Goal: Transaction & Acquisition: Purchase product/service

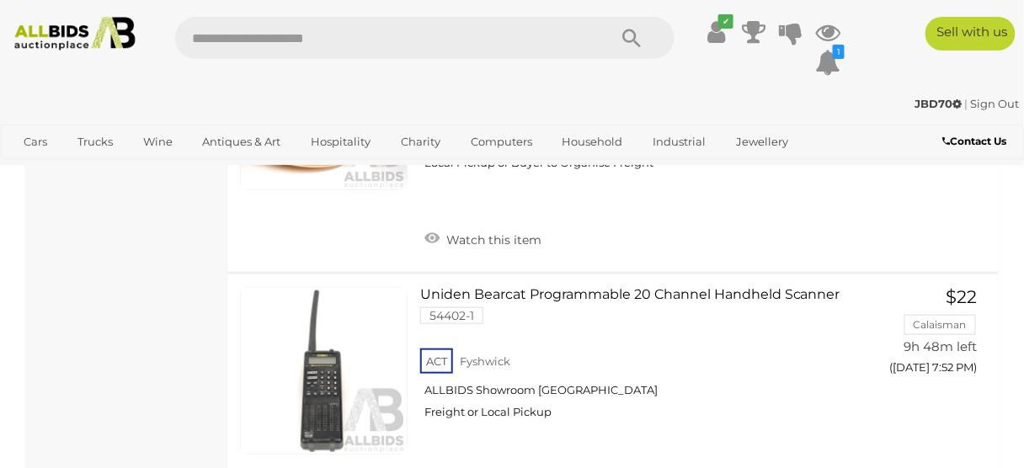
scroll to position [6613, 0]
click at [98, 354] on div "Home & Lifestyle Auctions Alert this sale Location" at bounding box center [126, 141] width 202 height 13122
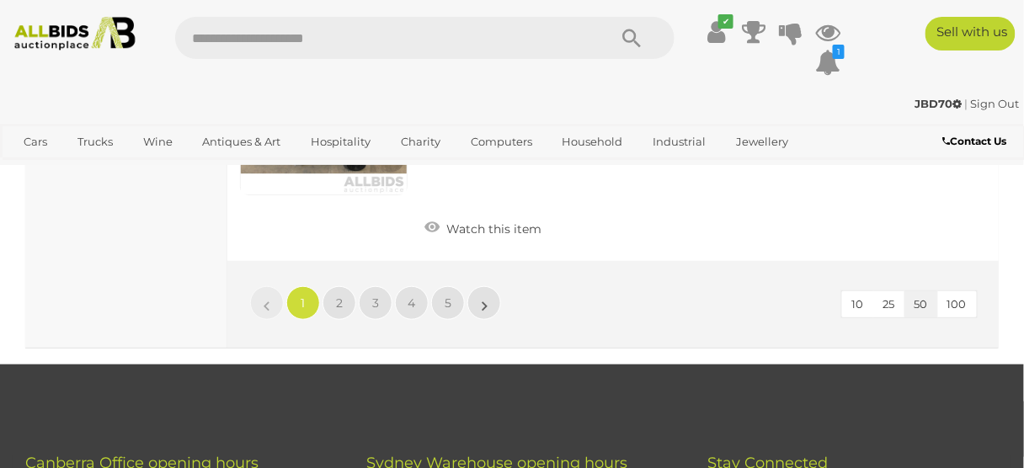
click at [326, 286] on li "2" at bounding box center [339, 303] width 33 height 34
click at [341, 296] on span "2" at bounding box center [339, 303] width 7 height 15
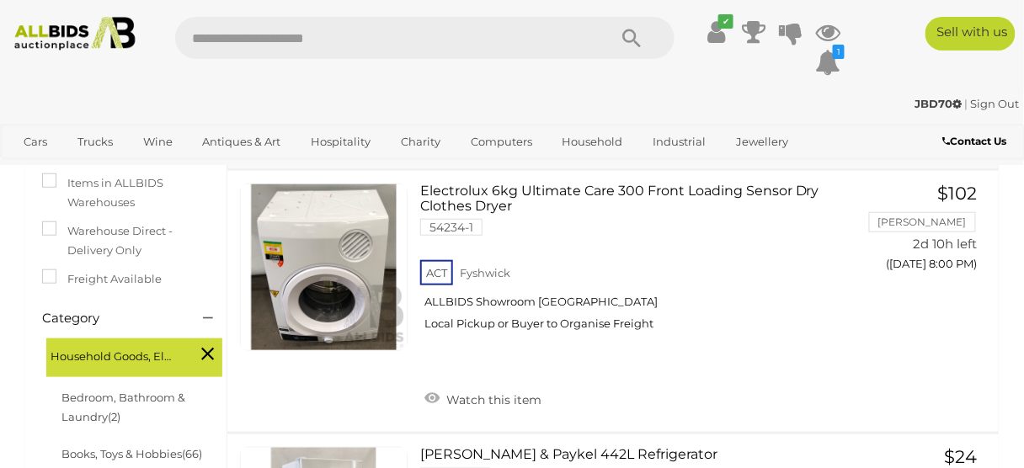
click at [923, 342] on div "Electrolux 6kg Ultimate Care 300 Front Loading Sensor Dry Clothes Dryer 54234-1…" at bounding box center [613, 301] width 797 height 261
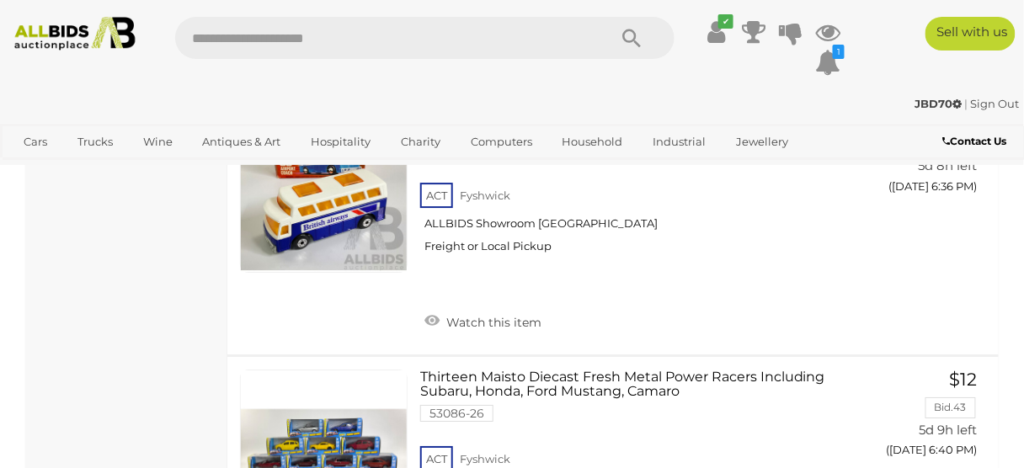
scroll to position [4463, 0]
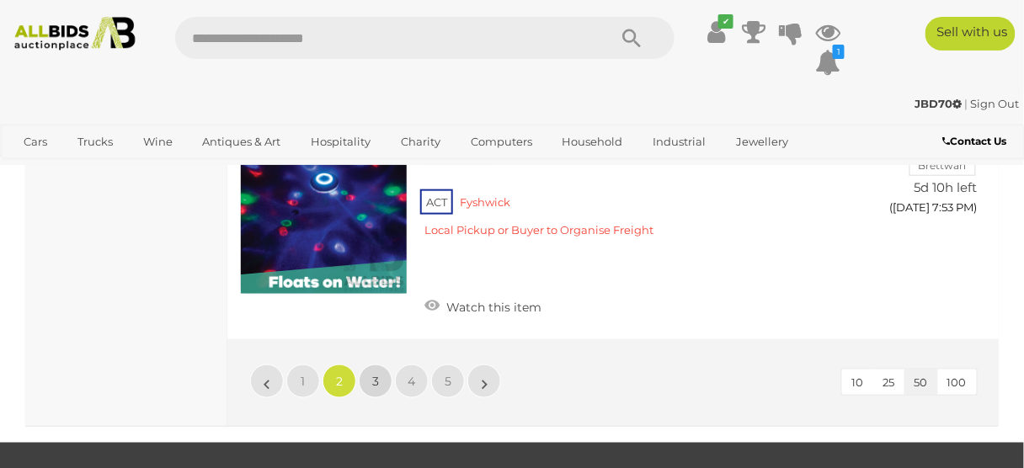
click at [364, 365] on link "3" at bounding box center [376, 382] width 34 height 34
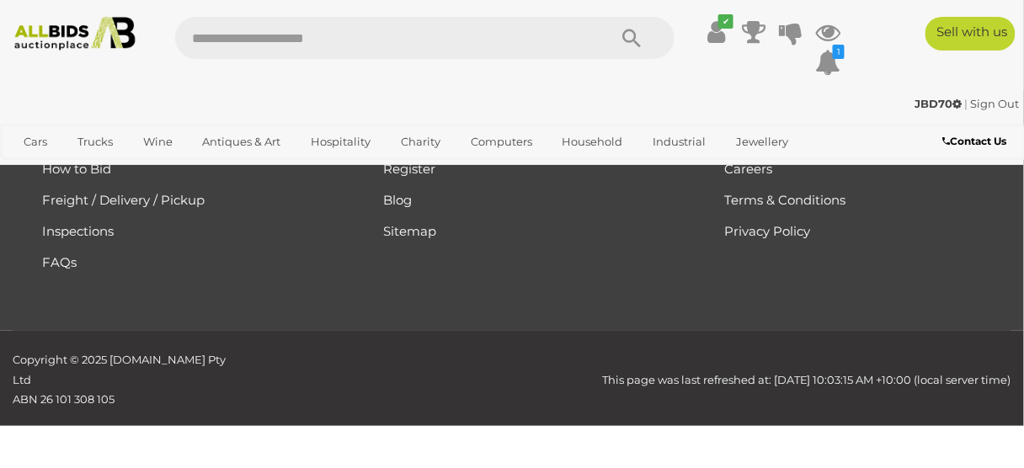
scroll to position [266, 0]
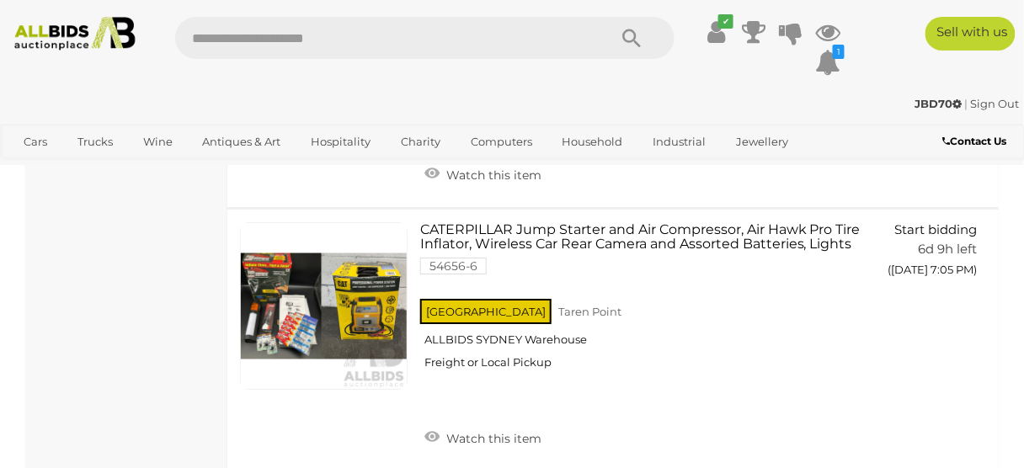
scroll to position [2937, 0]
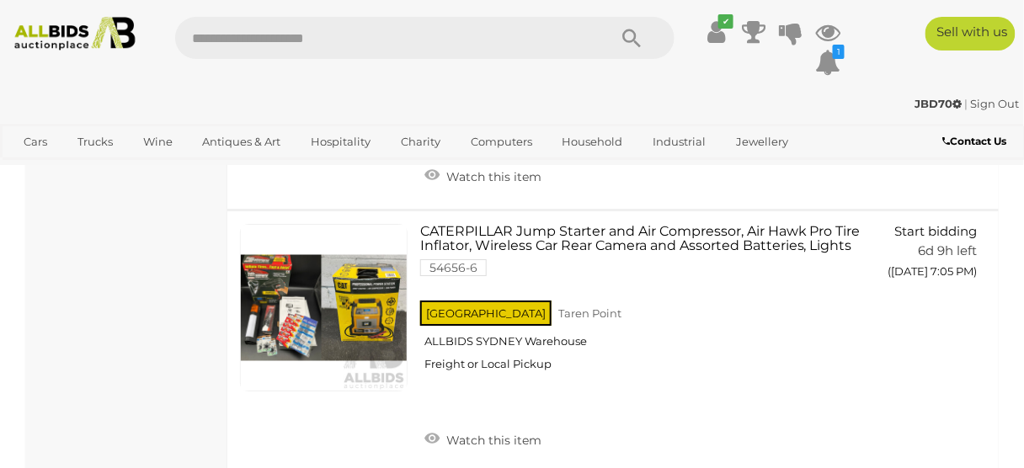
click at [896, 288] on link "Start bidding 6d 9h left ([DATE] 7:05 PM) GO TO BID PAGE" at bounding box center [932, 256] width 99 height 64
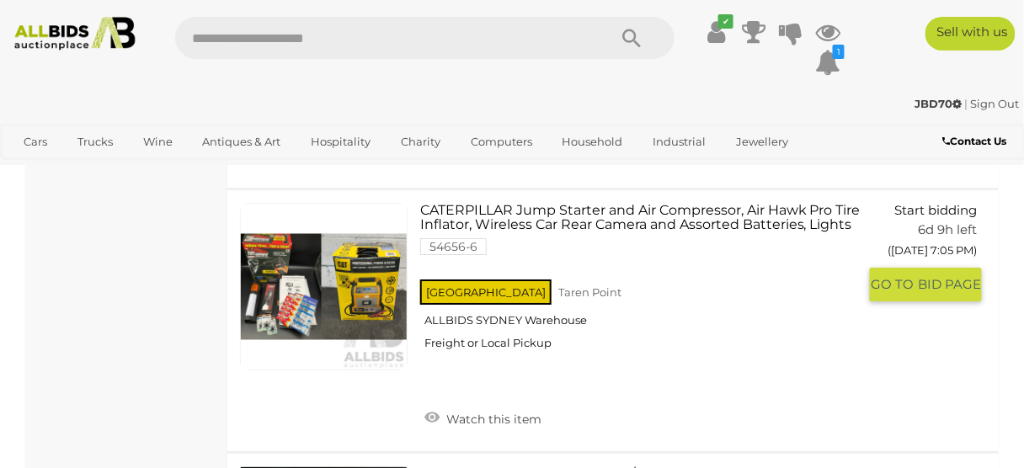
scroll to position [2966, 0]
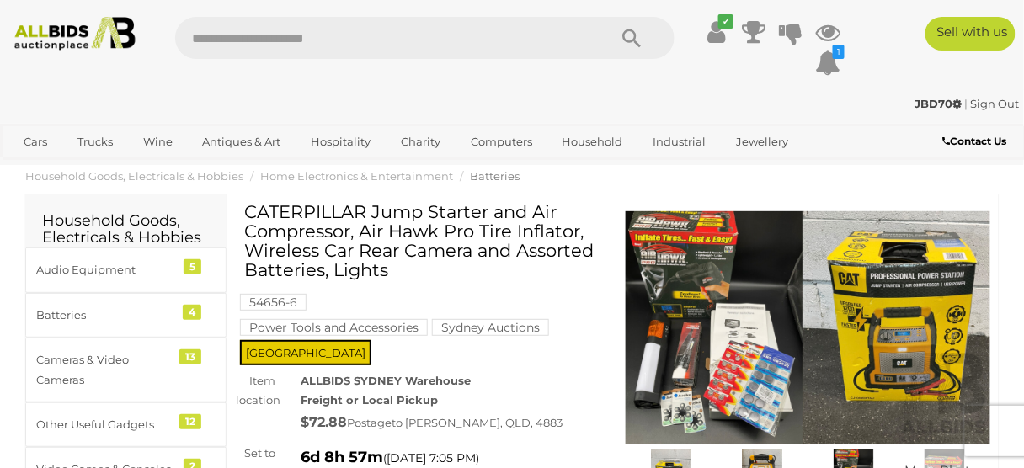
click at [899, 345] on img at bounding box center [808, 328] width 365 height 235
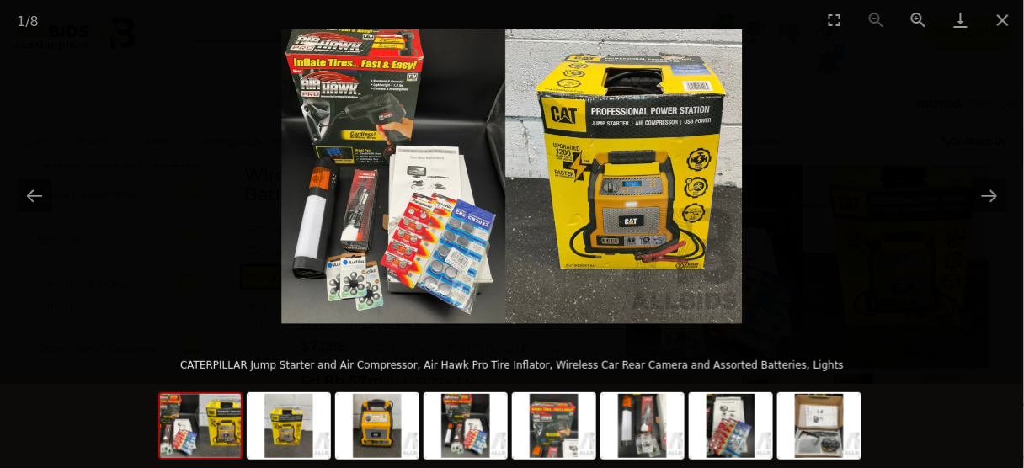
scroll to position [88, 0]
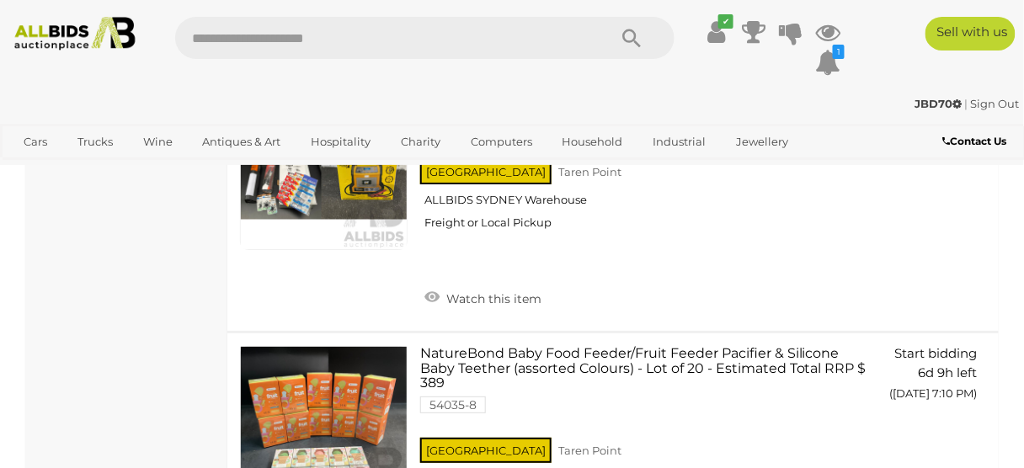
scroll to position [3055, 0]
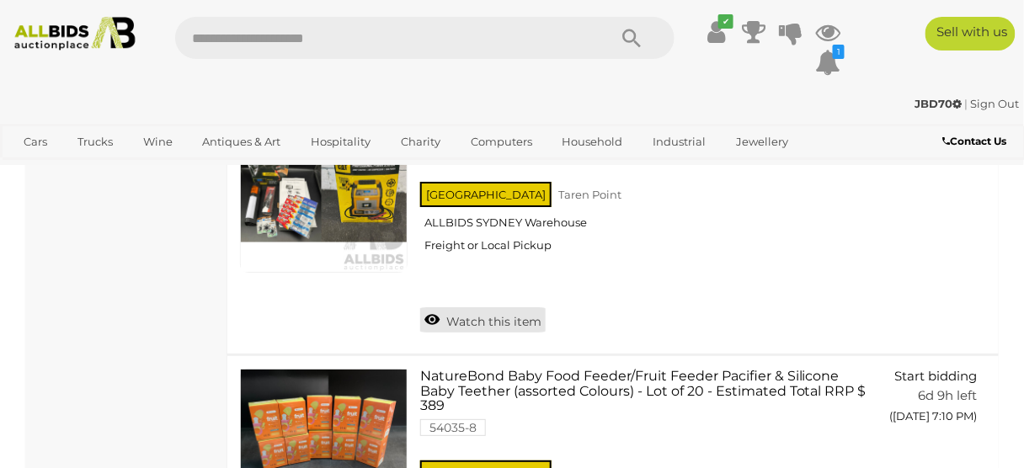
click at [429, 318] on icon at bounding box center [431, 320] width 15 height 17
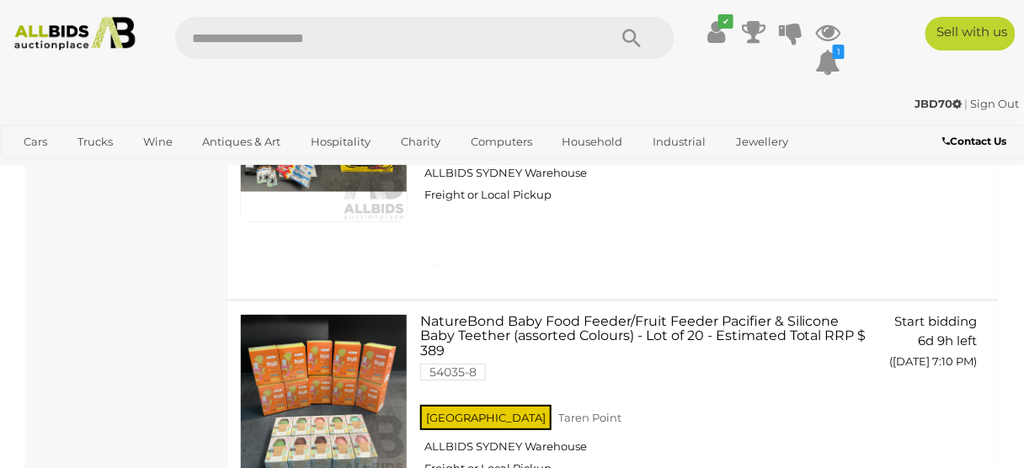
scroll to position [3003, 0]
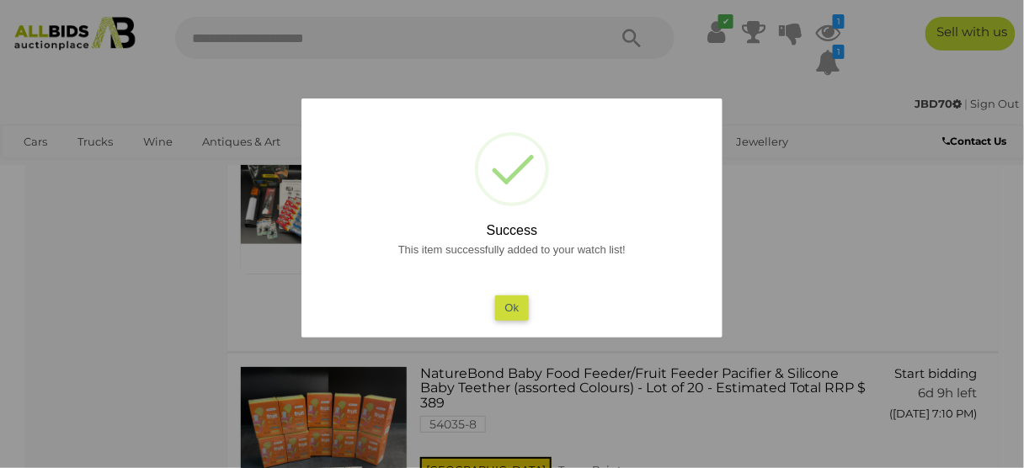
click at [184, 462] on div at bounding box center [512, 234] width 1024 height 468
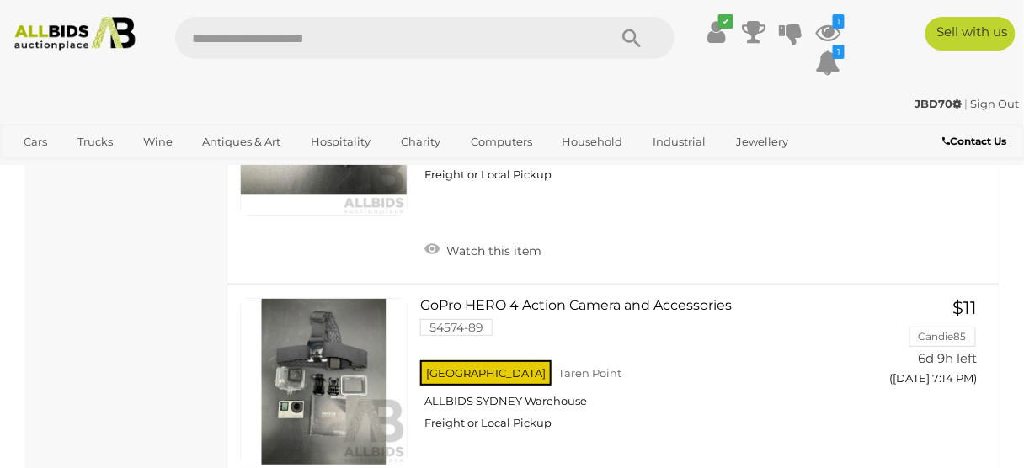
scroll to position [4713, 0]
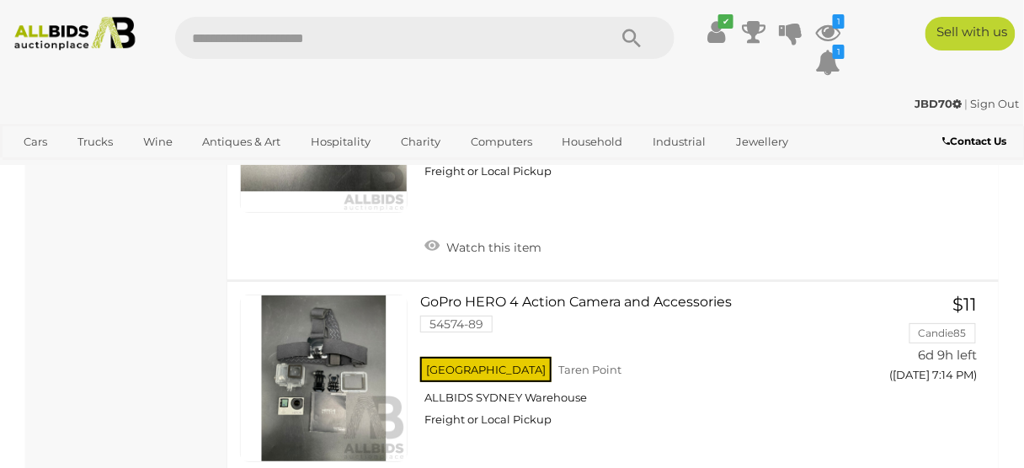
click at [889, 328] on link "$11 Candie85 6d 9h left (Tuesday 7:14 PM) GO TO BID PAGE" at bounding box center [932, 343] width 99 height 97
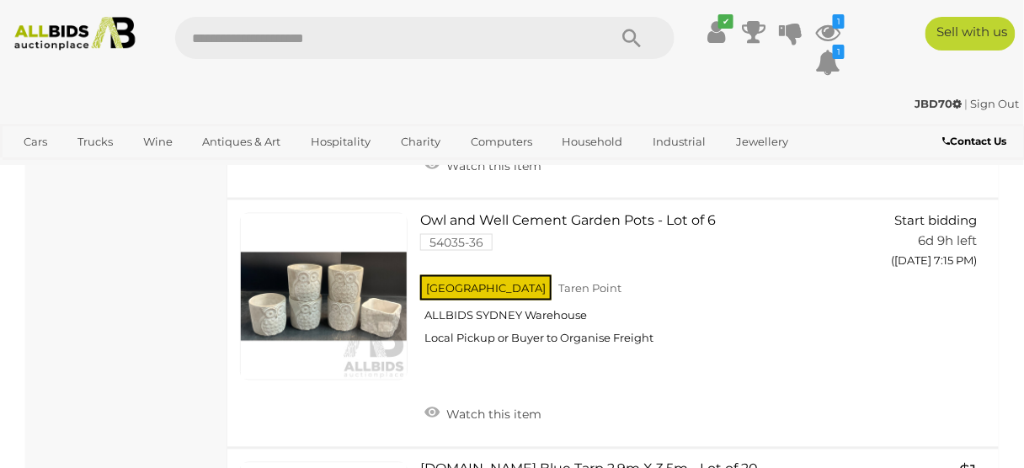
scroll to position [5497, 0]
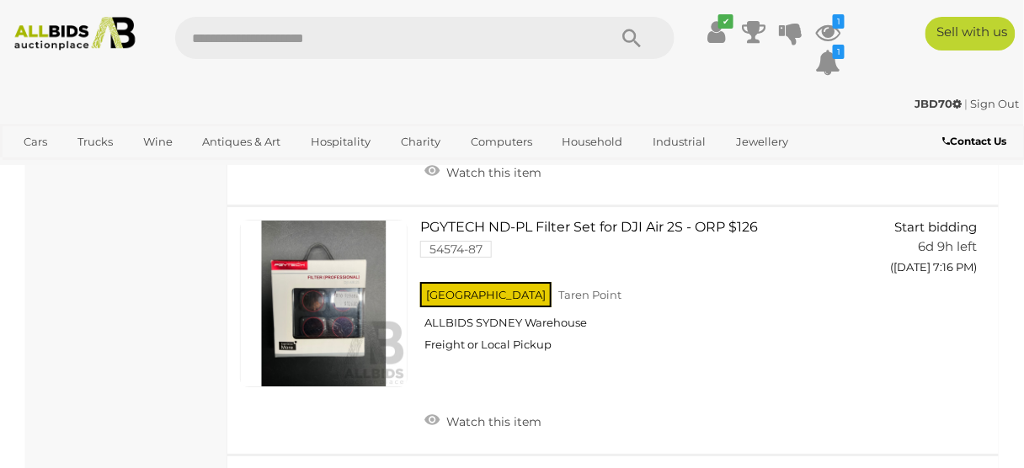
scroll to position [6069, 0]
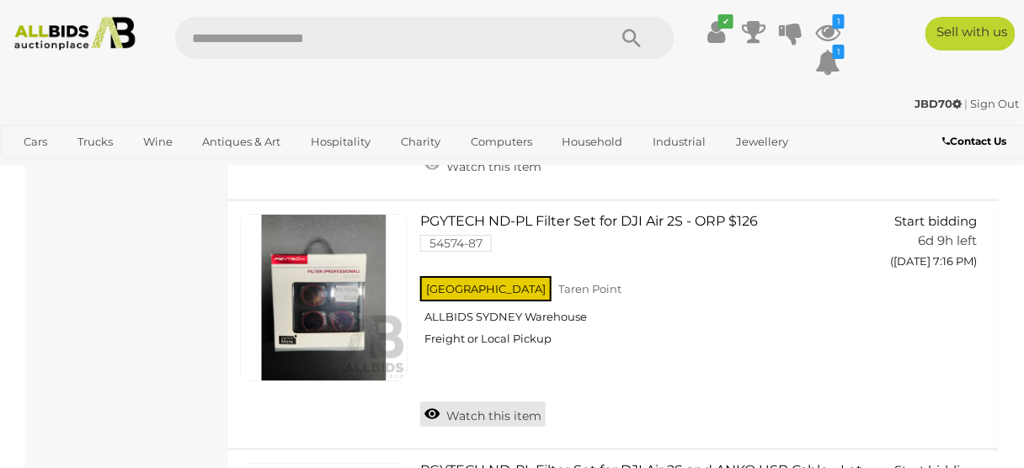
click at [426, 410] on icon at bounding box center [431, 414] width 15 height 17
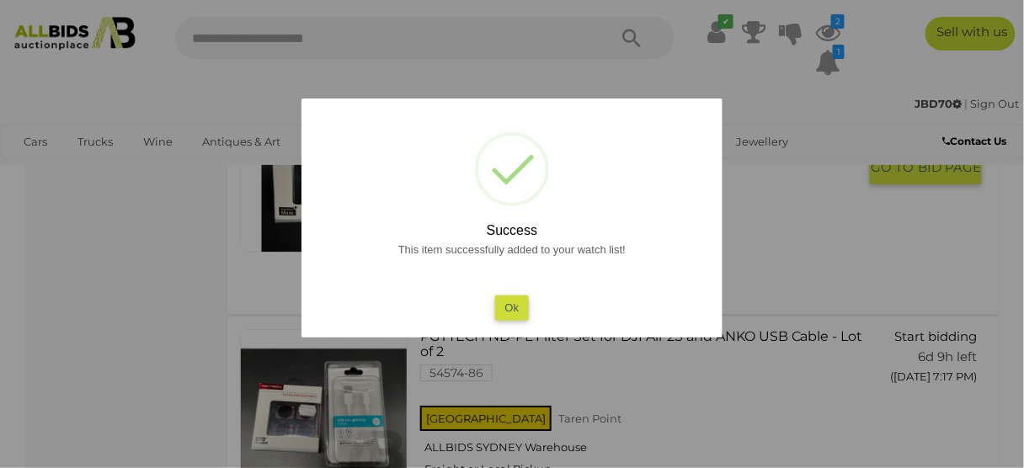
scroll to position [6085, 0]
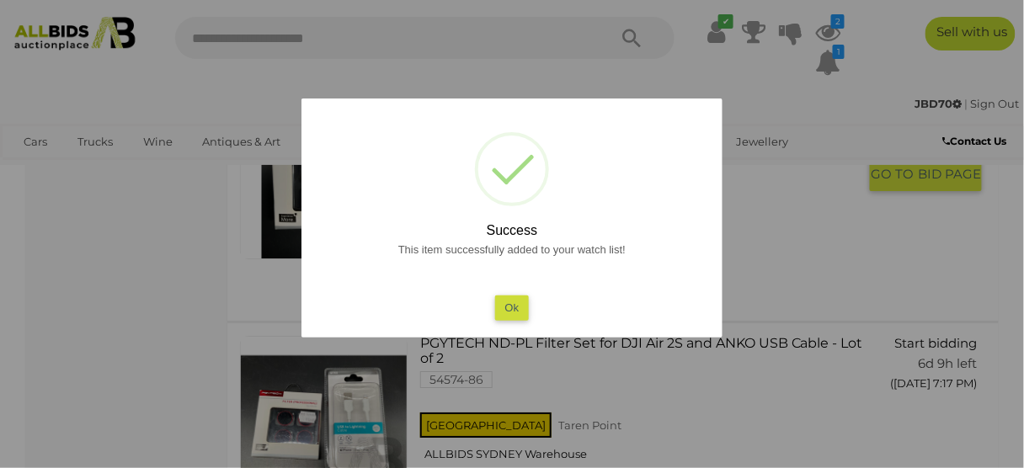
click at [512, 310] on button "Ok" at bounding box center [512, 308] width 35 height 24
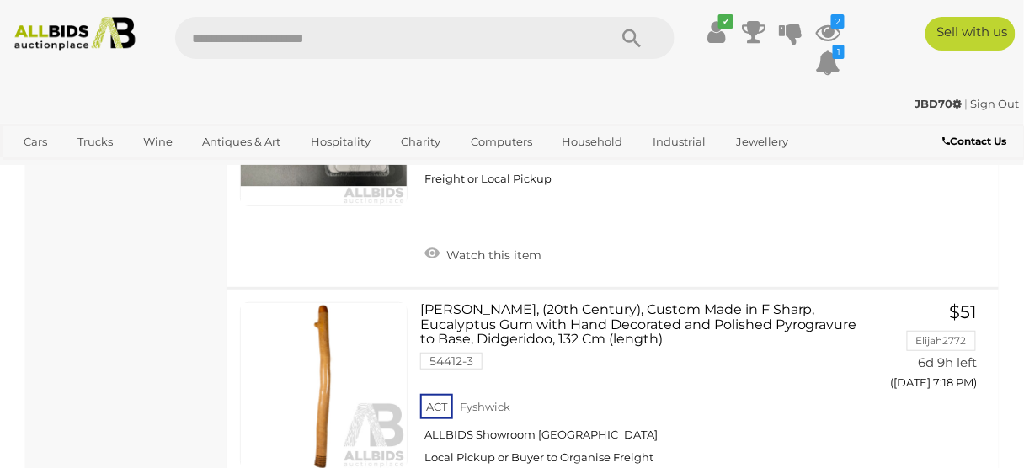
scroll to position [6495, 0]
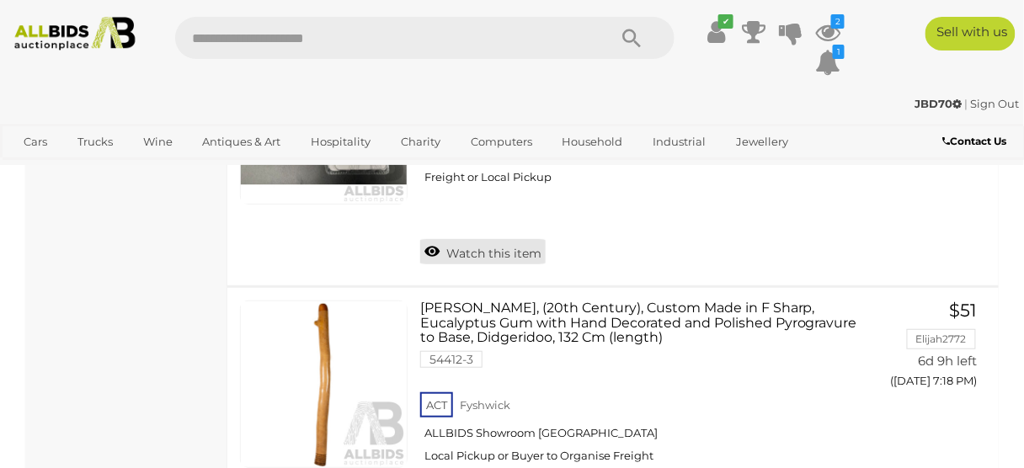
click at [431, 243] on icon at bounding box center [431, 251] width 15 height 17
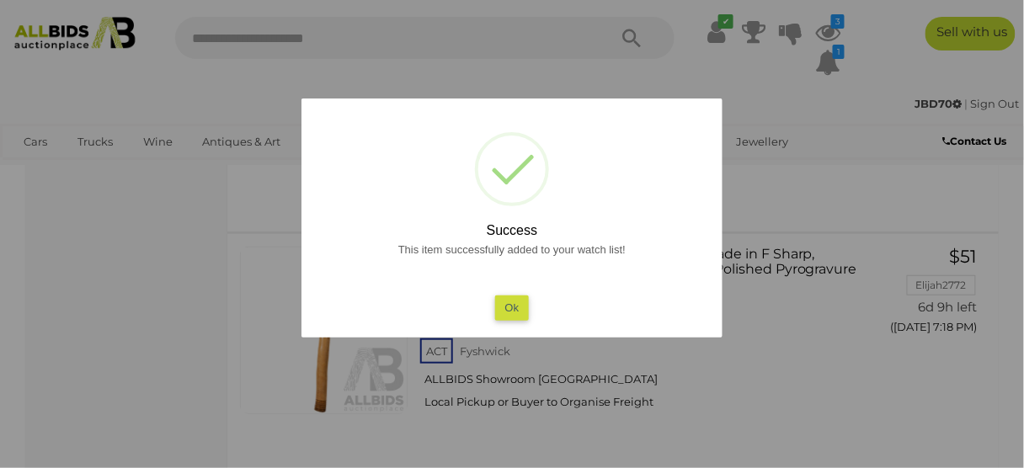
scroll to position [6554, 0]
click at [39, 330] on div at bounding box center [512, 234] width 1024 height 468
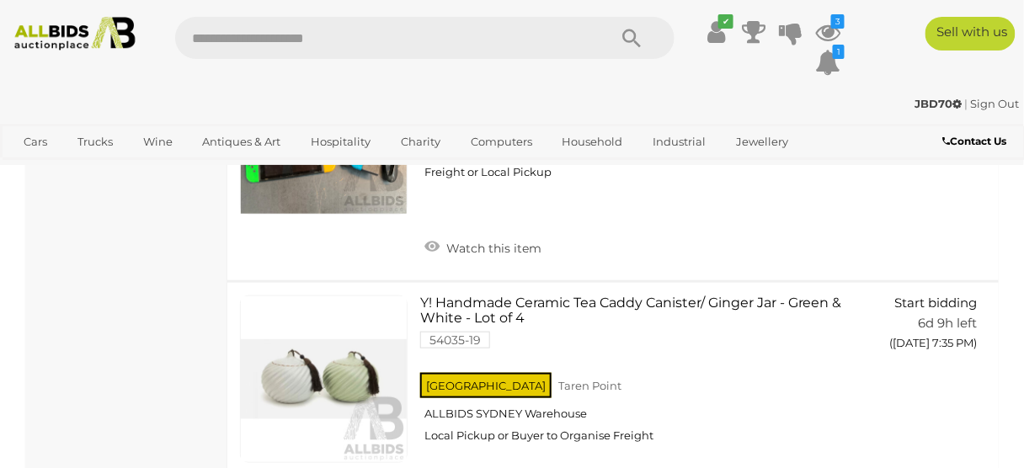
scroll to position [11486, 0]
